Goal: Task Accomplishment & Management: Complete application form

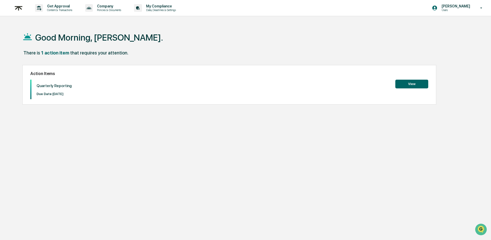
click at [412, 86] on button "View" at bounding box center [411, 84] width 33 height 9
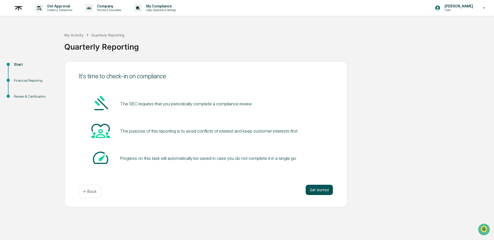
click at [325, 188] on button "Get started" at bounding box center [318, 190] width 27 height 10
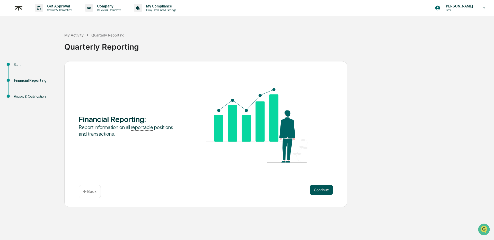
click at [325, 187] on button "Continue" at bounding box center [320, 190] width 23 height 10
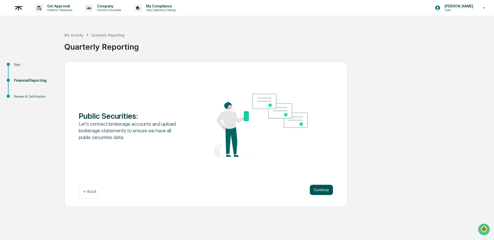
click at [324, 190] on button "Continue" at bounding box center [320, 190] width 23 height 10
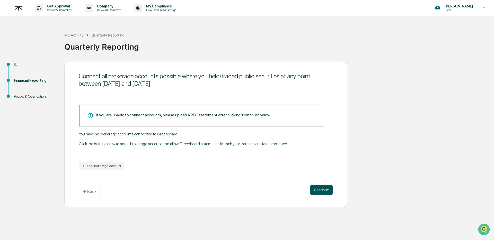
click at [323, 190] on button "Continue" at bounding box center [320, 190] width 23 height 10
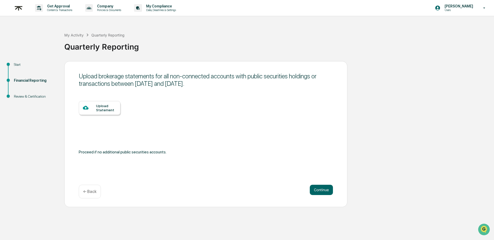
click at [88, 194] on p "← Back" at bounding box center [89, 191] width 13 height 5
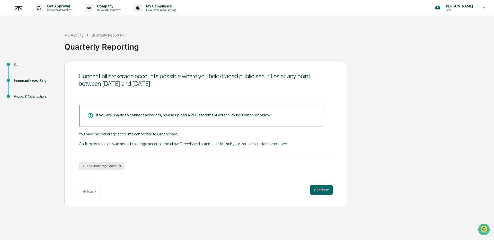
click at [100, 166] on button "Add Brokerage Account" at bounding box center [101, 166] width 45 height 8
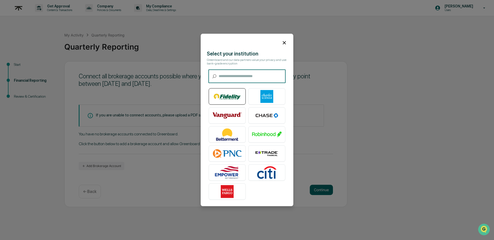
click at [229, 92] on img at bounding box center [226, 96] width 29 height 13
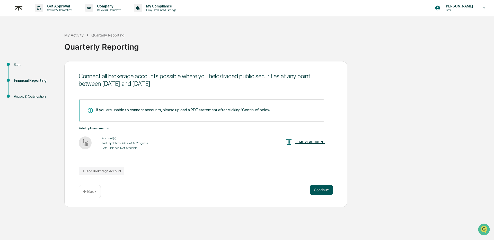
click at [317, 189] on button "Continue" at bounding box center [320, 190] width 23 height 10
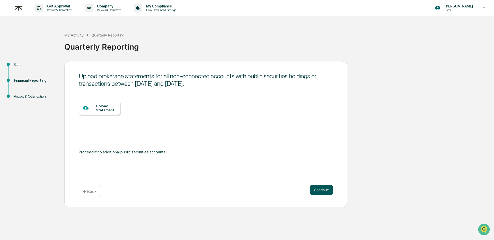
click at [317, 189] on button "Continue" at bounding box center [320, 190] width 23 height 10
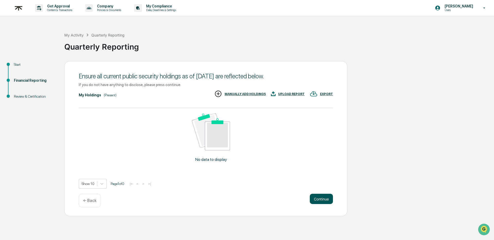
click at [320, 200] on button "Continue" at bounding box center [320, 199] width 23 height 10
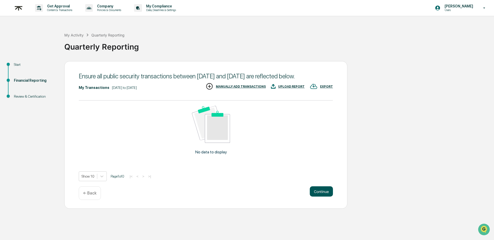
click at [320, 197] on button "Continue" at bounding box center [320, 191] width 23 height 10
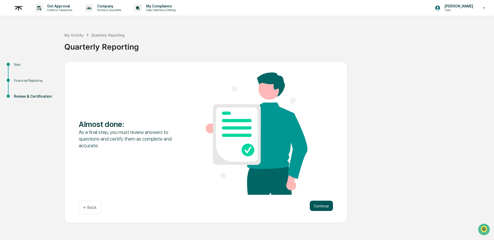
click at [319, 203] on button "Continue" at bounding box center [320, 206] width 23 height 10
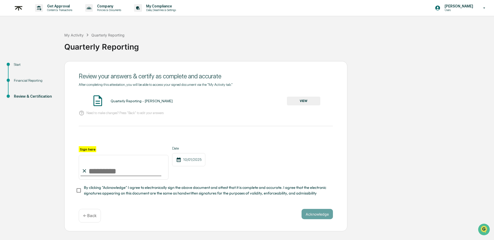
click at [83, 150] on label "Sign here" at bounding box center [87, 149] width 17 height 6
click at [83, 155] on input "Sign here" at bounding box center [124, 167] width 90 height 25
type input "**********"
click at [109, 191] on span "By clicking "Acknowledge" I agree to electronically sign the above document and…" at bounding box center [206, 191] width 245 height 12
click at [319, 214] on button "Acknowledge" at bounding box center [316, 214] width 31 height 10
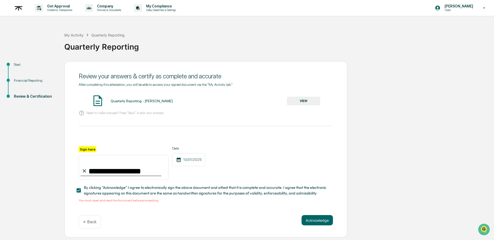
click at [313, 102] on button "VIEW" at bounding box center [303, 101] width 33 height 9
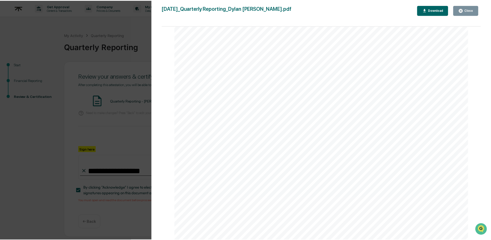
scroll to position [1083, 0]
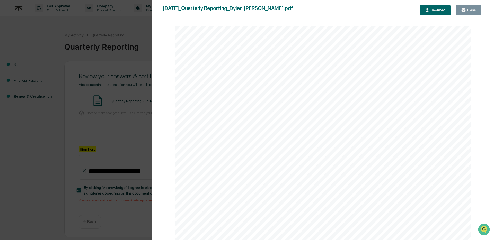
click at [466, 11] on div "Close" at bounding box center [471, 10] width 10 height 4
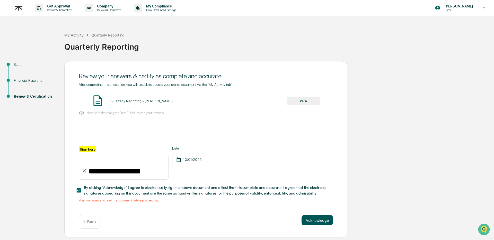
click at [319, 221] on button "Acknowledge" at bounding box center [316, 220] width 31 height 10
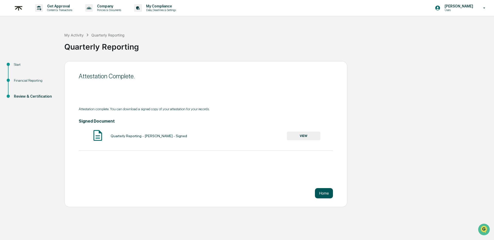
click at [320, 194] on button "Home" at bounding box center [324, 193] width 18 height 10
